Goal: Use online tool/utility: Utilize a website feature to perform a specific function

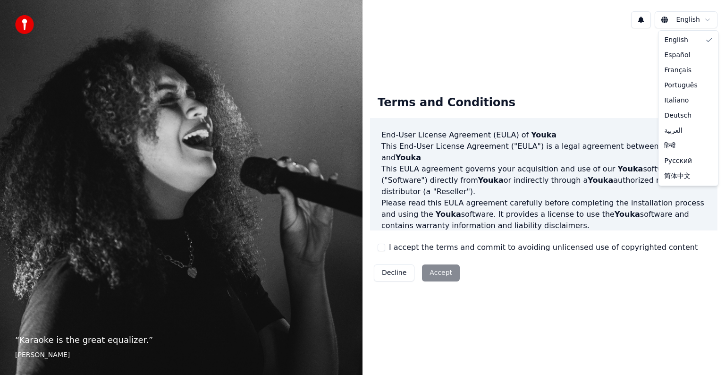
click at [696, 17] on html "“ Karaoke is the great equalizer. ” [PERSON_NAME] [PERSON_NAME] Terms and Condi…" at bounding box center [362, 187] width 725 height 375
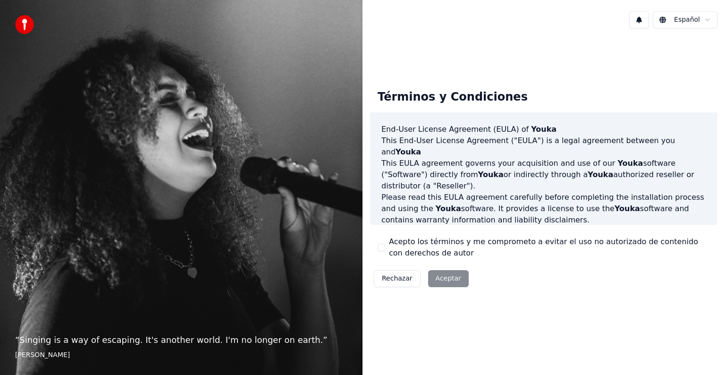
click at [444, 280] on div "Rechazar Aceptar" at bounding box center [421, 278] width 102 height 25
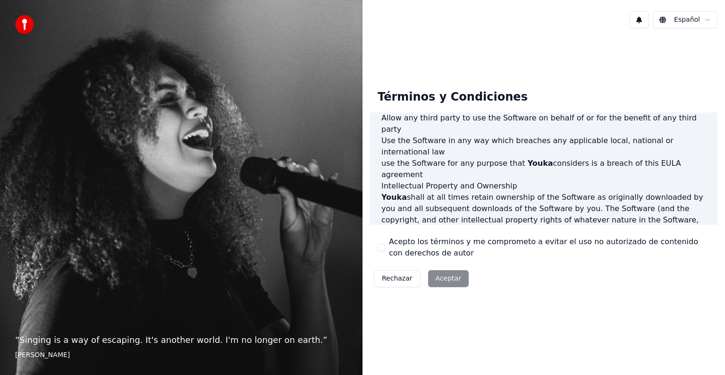
scroll to position [510, 0]
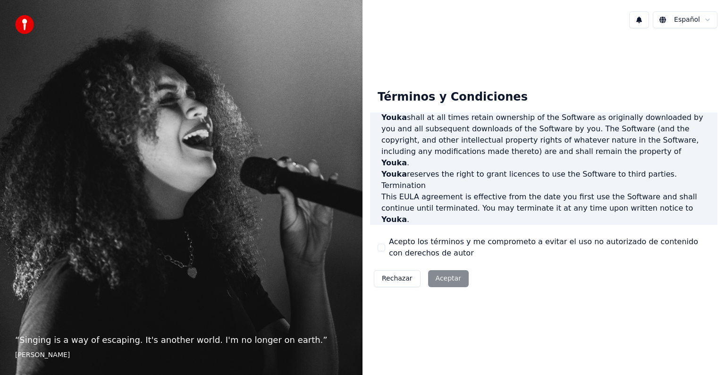
click at [381, 247] on button "Acepto los términos y me comprometo a evitar el uso no autorizado de contenido …" at bounding box center [381, 247] width 8 height 8
click at [450, 281] on button "Aceptar" at bounding box center [448, 278] width 41 height 17
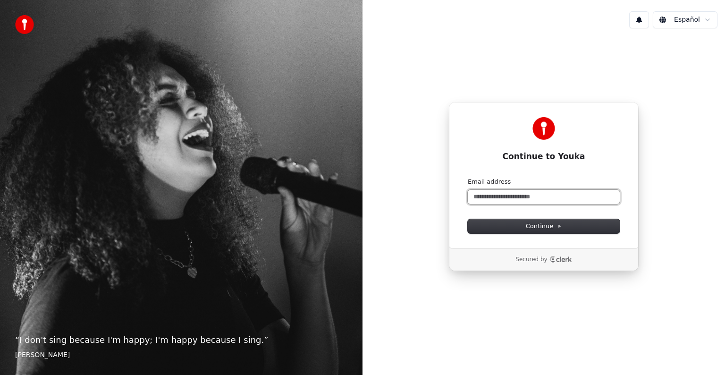
click at [518, 193] on input "Email address" at bounding box center [544, 197] width 152 height 14
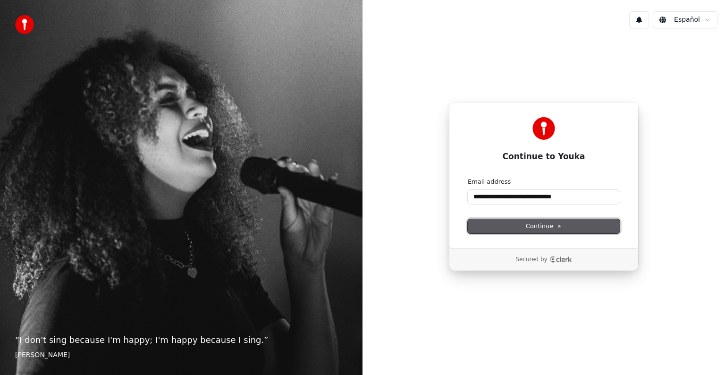
click at [546, 225] on span "Continue" at bounding box center [544, 226] width 36 height 8
type input "**********"
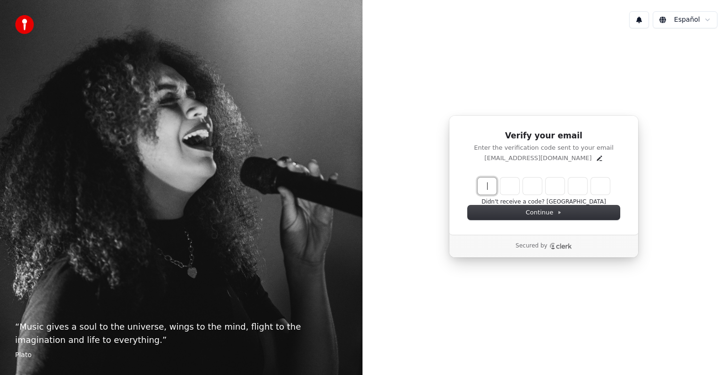
click at [484, 191] on input "Enter verification code" at bounding box center [553, 185] width 151 height 17
paste input "******"
type input "******"
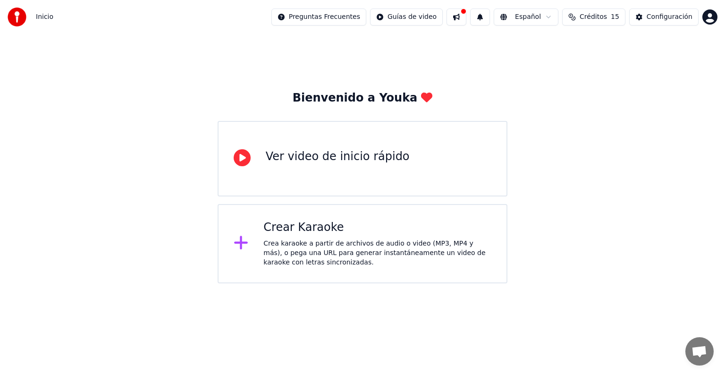
click at [245, 242] on icon at bounding box center [241, 242] width 15 height 17
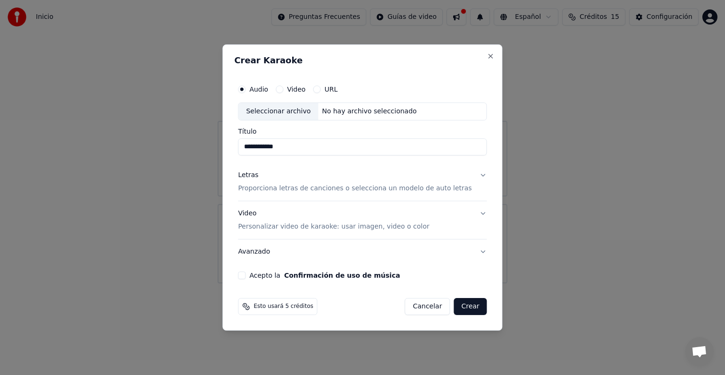
type input "**********"
click at [411, 187] on p "Proporciona letras de canciones o selecciona un modelo de auto letras" at bounding box center [355, 188] width 234 height 9
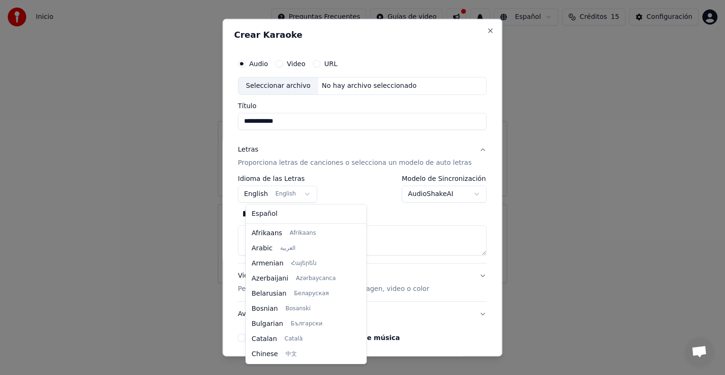
click at [307, 193] on body "**********" at bounding box center [362, 141] width 725 height 283
select select "**"
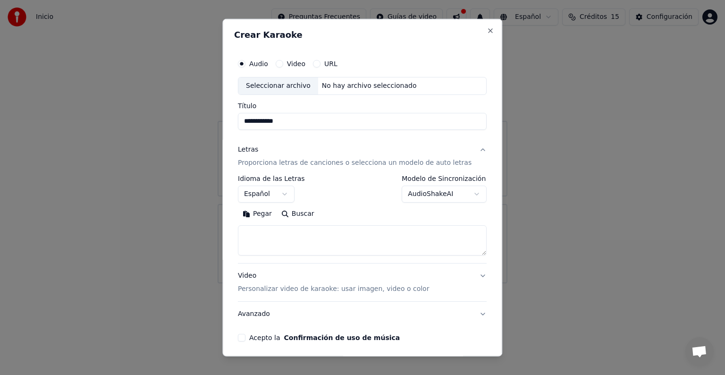
click at [349, 291] on p "Personalizar video de karaoke: usar imagen, video o color" at bounding box center [333, 288] width 191 height 9
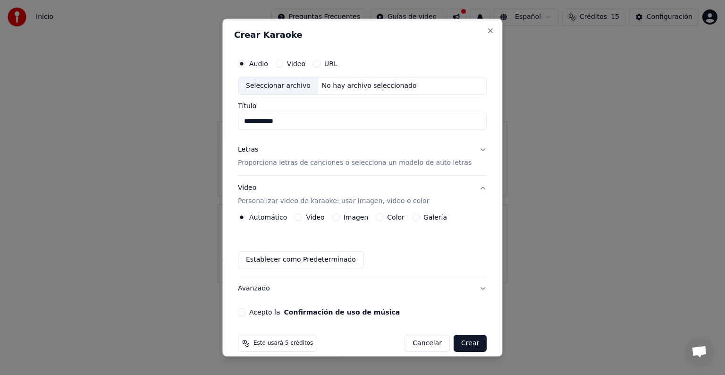
click at [394, 218] on label "Color" at bounding box center [395, 217] width 17 height 7
click at [384, 218] on button "Color" at bounding box center [380, 217] width 8 height 8
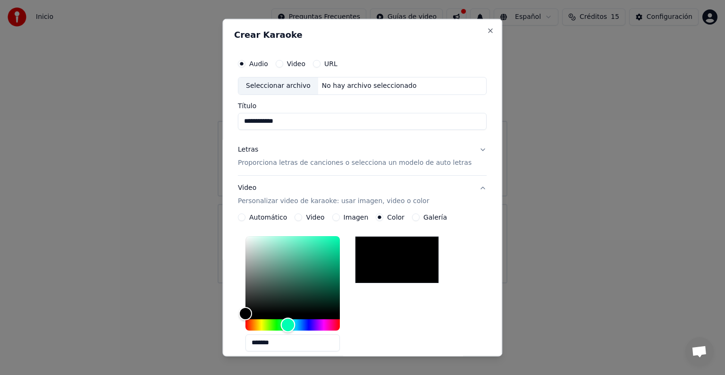
drag, startPoint x: 253, startPoint y: 327, endPoint x: 295, endPoint y: 334, distance: 42.5
click at [295, 334] on div "*******" at bounding box center [292, 295] width 94 height 119
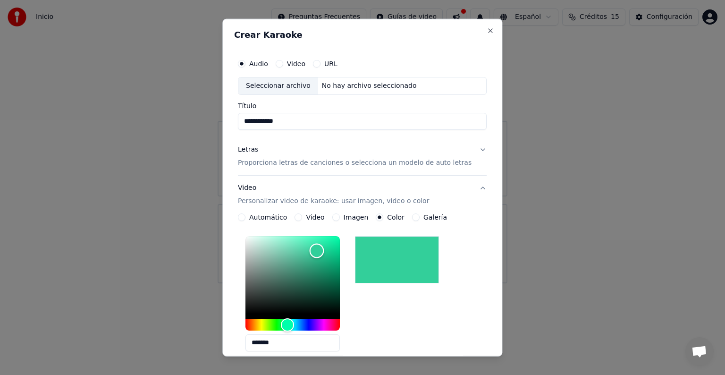
type input "*******"
drag, startPoint x: 249, startPoint y: 310, endPoint x: 322, endPoint y: 250, distance: 94.6
click at [322, 250] on div "Color" at bounding box center [315, 250] width 15 height 15
click at [431, 216] on label "Galería" at bounding box center [435, 217] width 24 height 7
click at [419, 216] on button "Galería" at bounding box center [416, 217] width 8 height 8
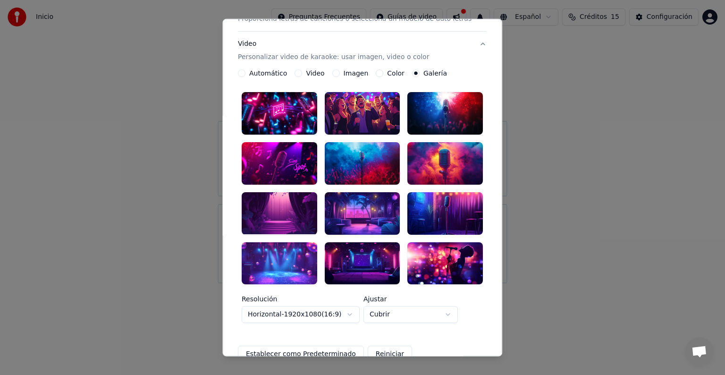
scroll to position [142, 0]
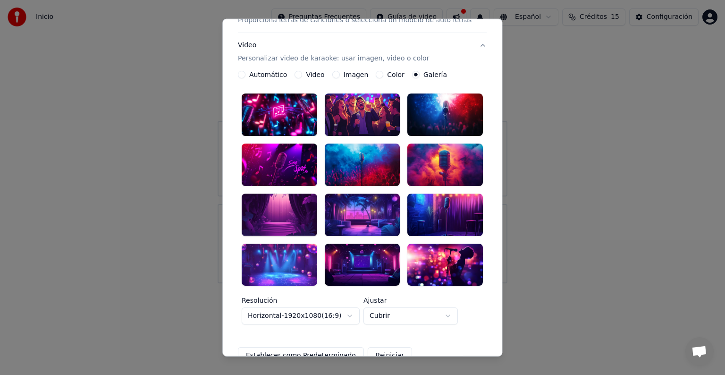
click at [437, 249] on div at bounding box center [445, 264] width 75 height 42
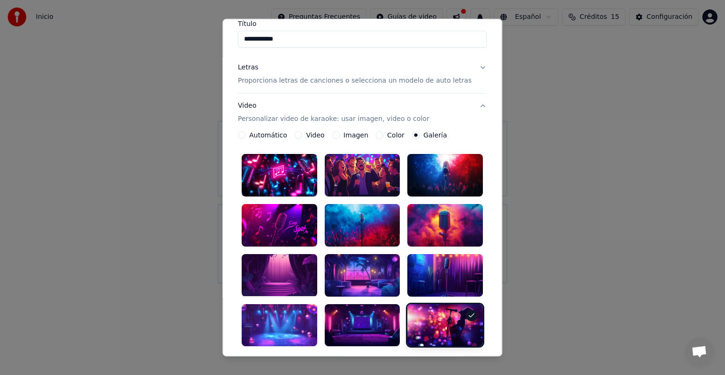
scroll to position [0, 0]
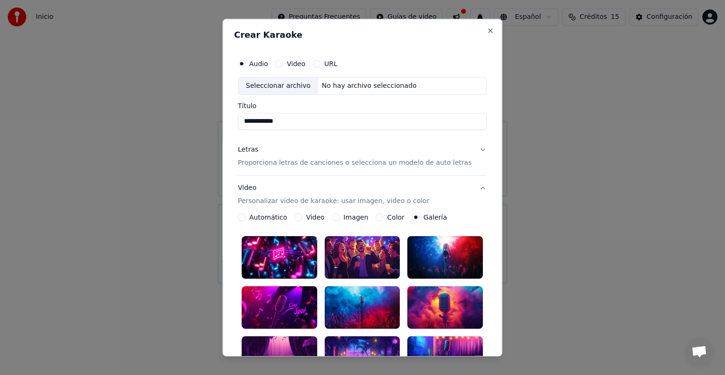
click at [309, 68] on div "Audio Video URL" at bounding box center [362, 63] width 249 height 19
click at [304, 65] on label "Video" at bounding box center [296, 63] width 18 height 7
click at [283, 65] on button "Video" at bounding box center [280, 64] width 8 height 8
click at [318, 85] on div "No hay archivo seleccionado" at bounding box center [369, 85] width 102 height 9
click at [335, 62] on label "URL" at bounding box center [330, 63] width 13 height 7
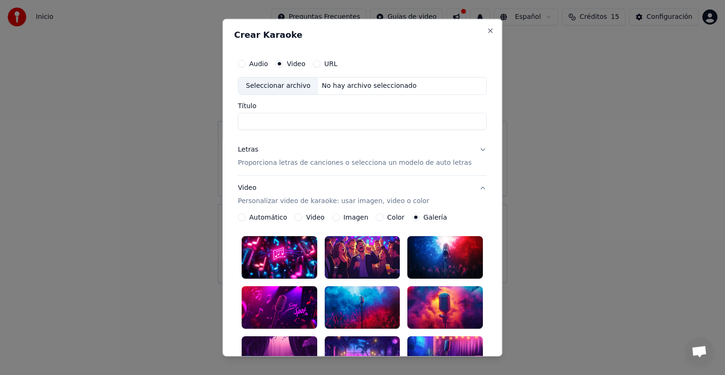
click at [320, 62] on button "URL" at bounding box center [317, 64] width 8 height 8
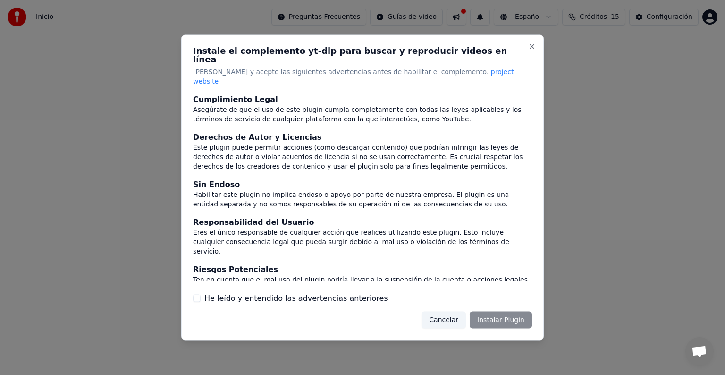
click at [499, 313] on div "Cancelar Instalar Plugin" at bounding box center [476, 319] width 110 height 17
click at [449, 311] on button "Cancelar" at bounding box center [443, 319] width 44 height 17
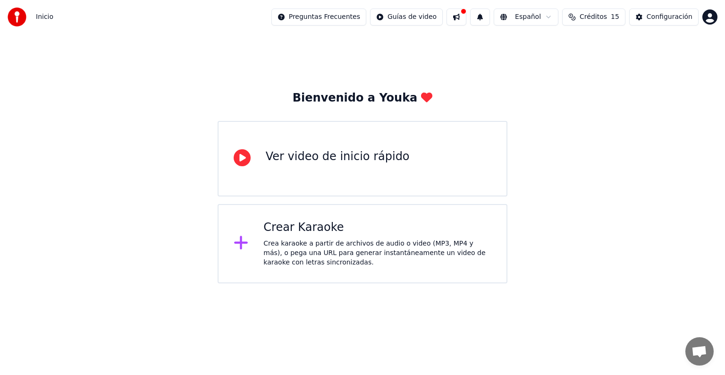
click at [346, 241] on div "Crea karaoke a partir de archivos de audio o video (MP3, MP4 y más), o pega una…" at bounding box center [377, 253] width 228 height 28
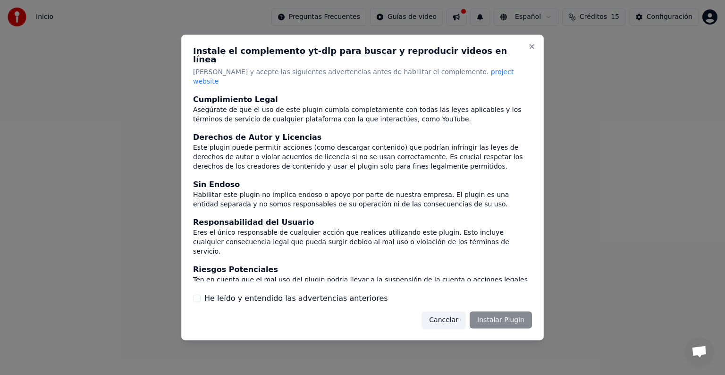
click at [493, 311] on div "Cancelar Instalar Plugin" at bounding box center [476, 319] width 110 height 17
click at [530, 50] on button "Close" at bounding box center [532, 47] width 8 height 8
click at [529, 48] on div "Instale el complemento yt-dlp para buscar y reproducir videos en línea Lea y ac…" at bounding box center [362, 187] width 362 height 305
click at [535, 50] on button "Close" at bounding box center [532, 47] width 8 height 8
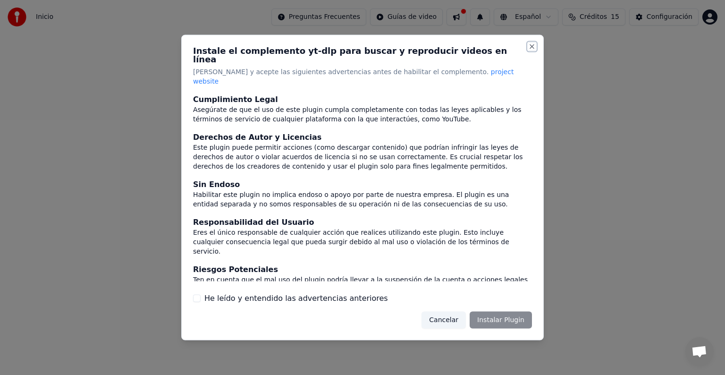
click at [528, 50] on button "Close" at bounding box center [532, 47] width 8 height 8
click at [531, 50] on button "Close" at bounding box center [532, 47] width 8 height 8
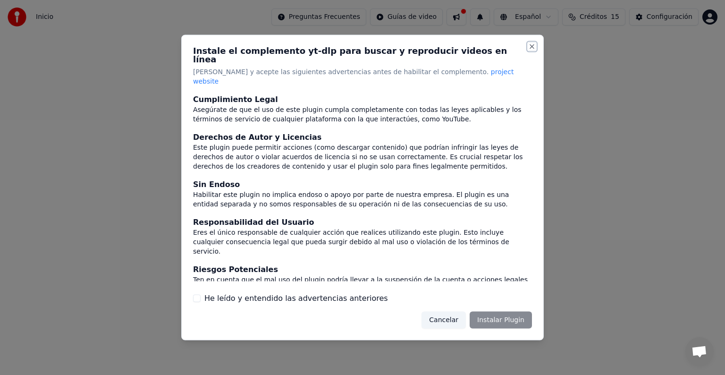
click at [531, 50] on button "Close" at bounding box center [532, 47] width 8 height 8
